Goal: Register for event/course

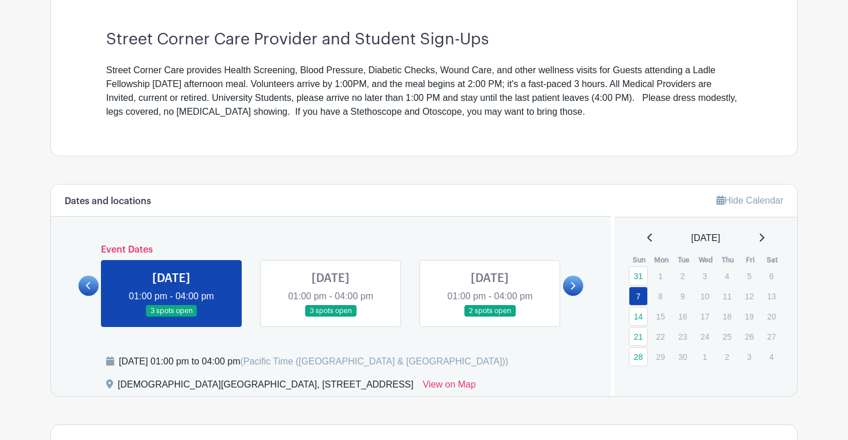
scroll to position [329, 0]
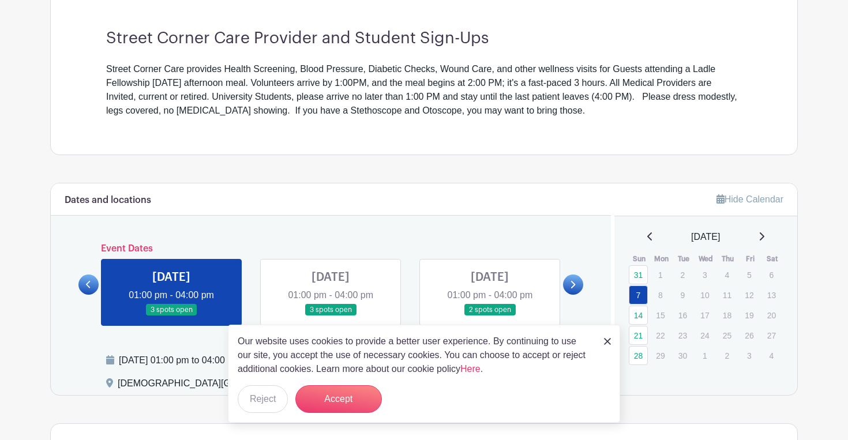
click at [331, 316] on link at bounding box center [331, 316] width 0 height 0
click at [352, 395] on button "Accept" at bounding box center [338, 400] width 87 height 28
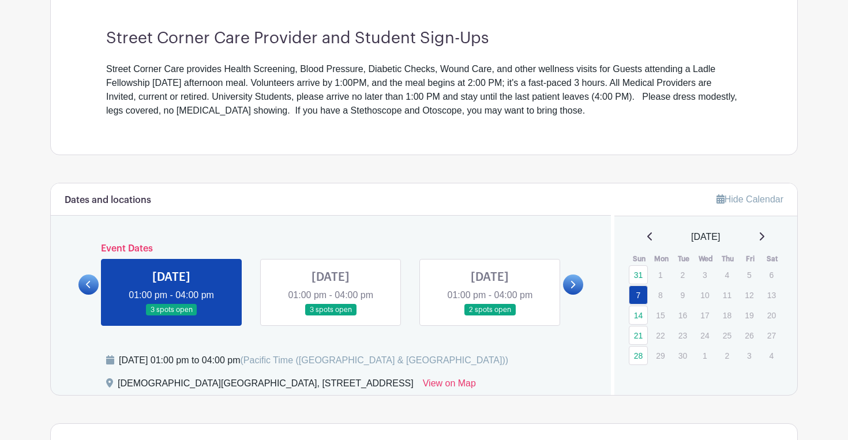
click at [331, 316] on link at bounding box center [331, 316] width 0 height 0
click at [642, 315] on link "14" at bounding box center [638, 315] width 19 height 19
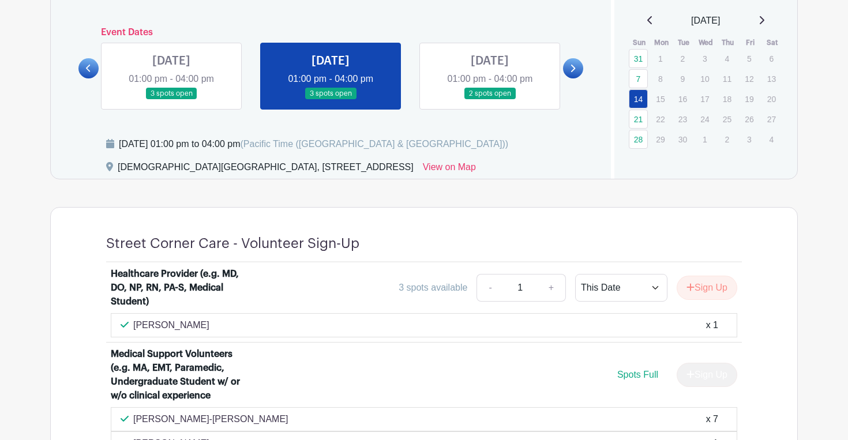
scroll to position [543, 0]
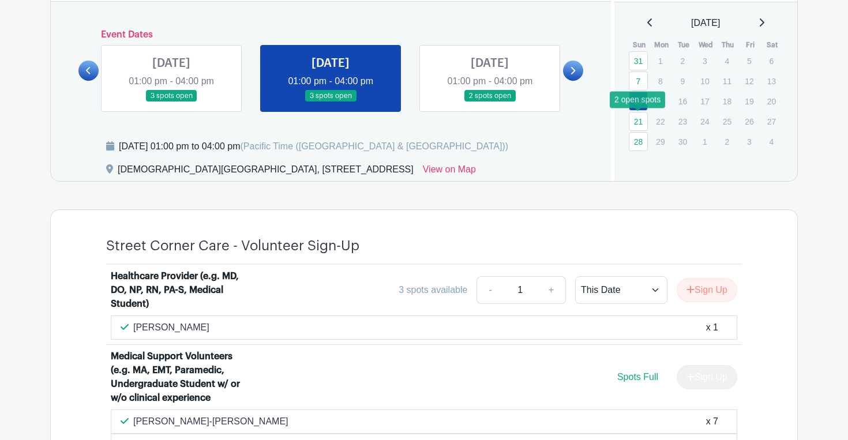
click at [639, 126] on link "21" at bounding box center [638, 121] width 19 height 19
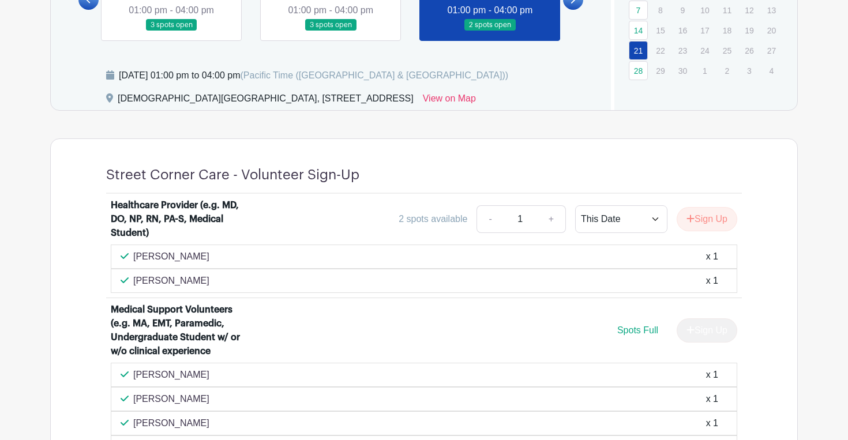
scroll to position [613, 0]
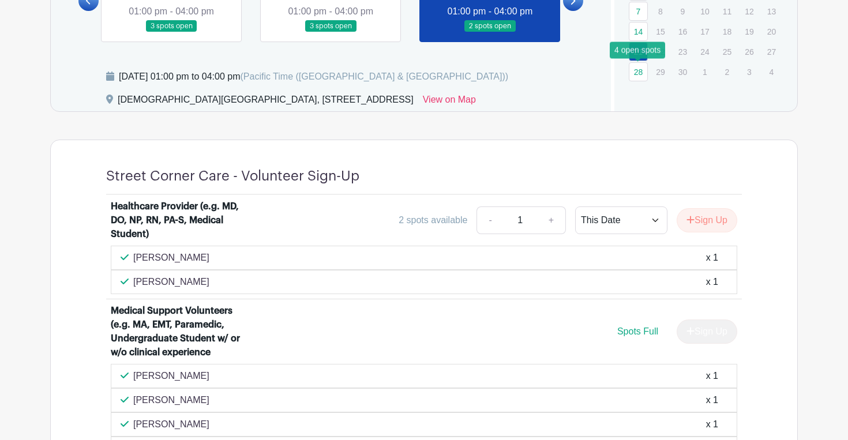
click at [639, 72] on link "28" at bounding box center [638, 71] width 19 height 19
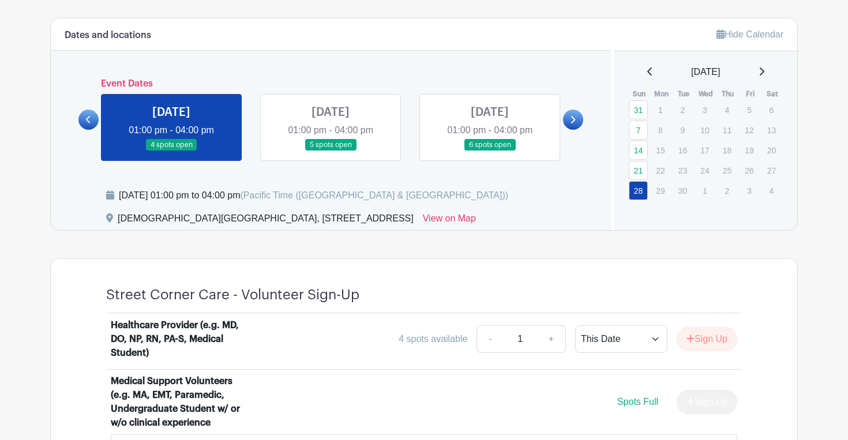
scroll to position [481, 0]
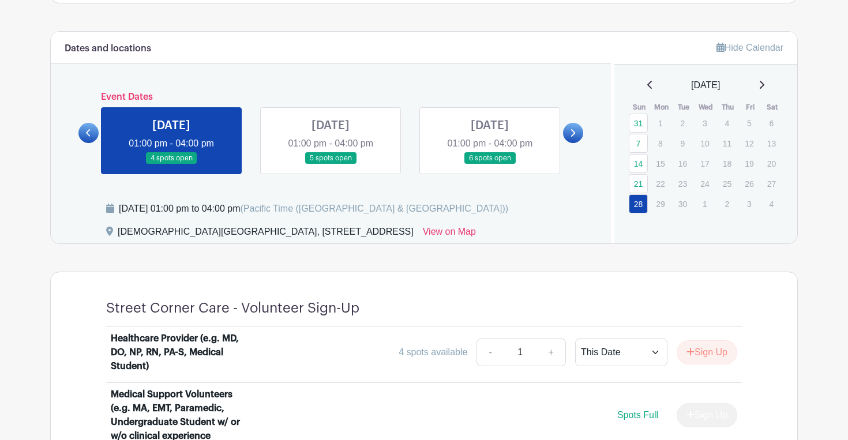
click at [331, 164] on link at bounding box center [331, 164] width 0 height 0
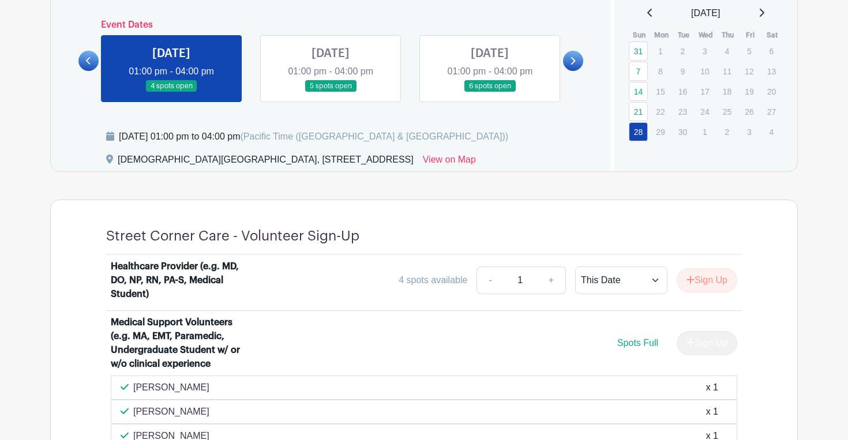
scroll to position [557, 0]
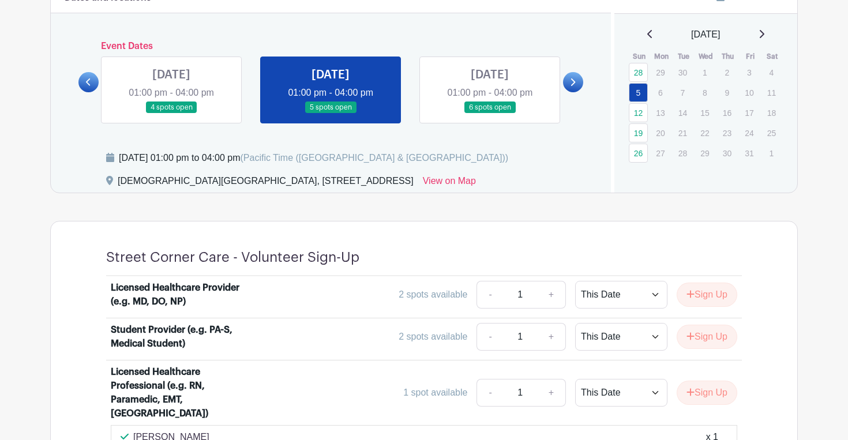
scroll to position [538, 0]
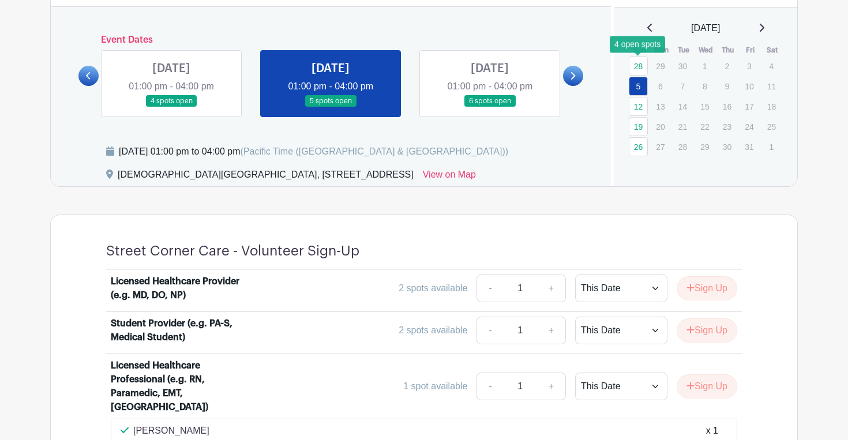
click at [639, 71] on link "28" at bounding box center [638, 66] width 19 height 19
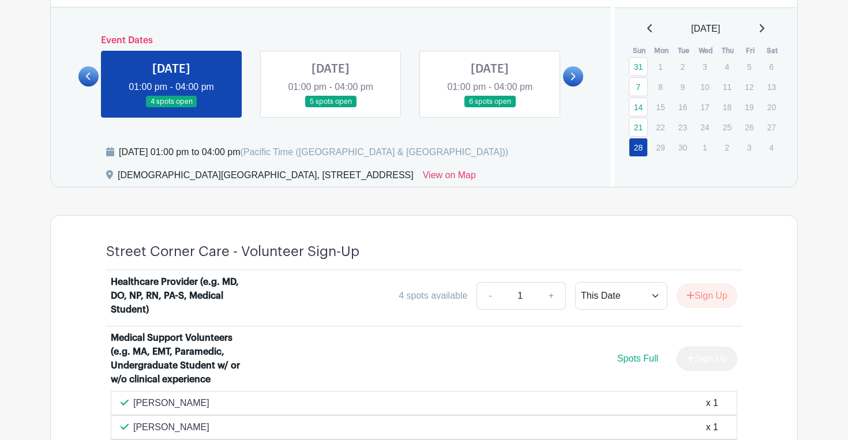
scroll to position [533, 0]
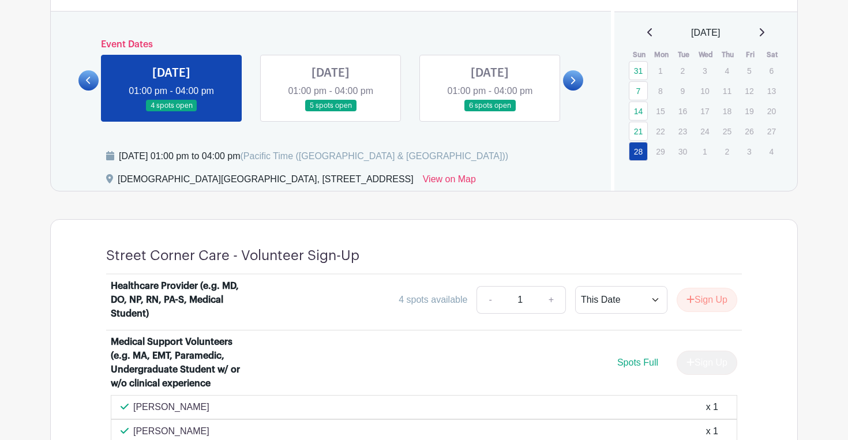
click at [765, 32] on icon at bounding box center [762, 32] width 6 height 9
click at [645, 93] on link "5" at bounding box center [638, 90] width 19 height 19
click at [638, 90] on link "5" at bounding box center [638, 90] width 19 height 19
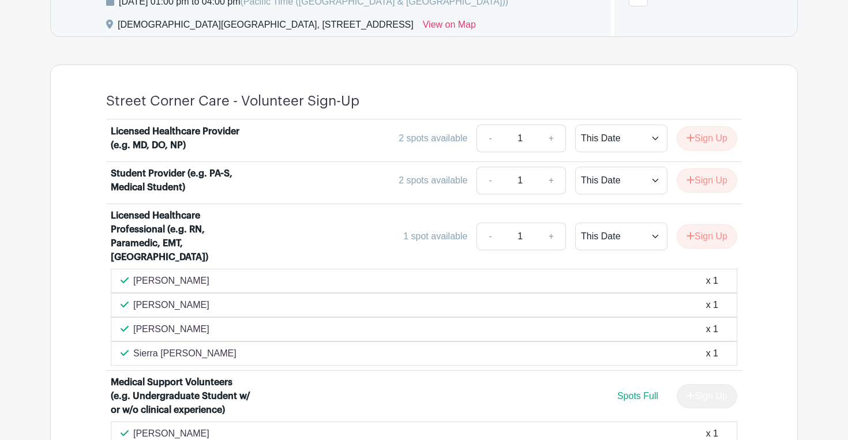
scroll to position [687, 0]
click at [715, 229] on button "Sign Up" at bounding box center [707, 237] width 61 height 24
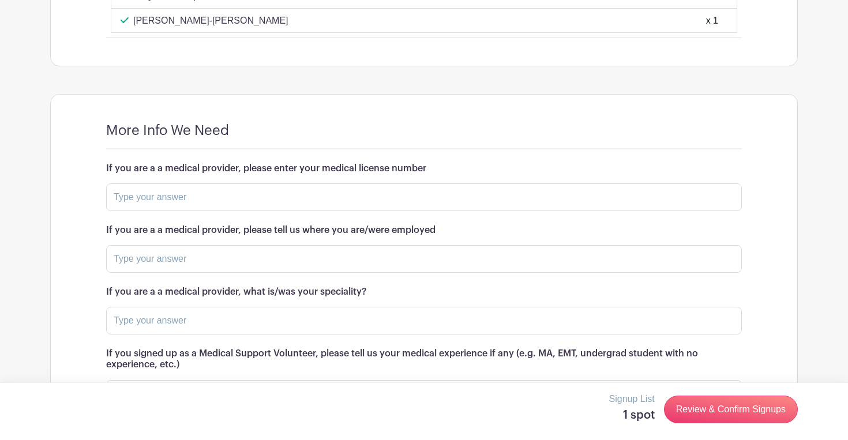
scroll to position [1269, 0]
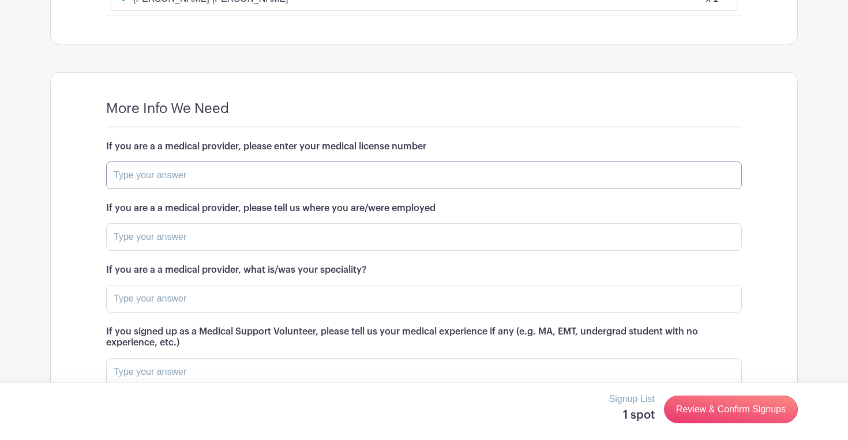
click at [585, 162] on input "text" at bounding box center [424, 176] width 636 height 28
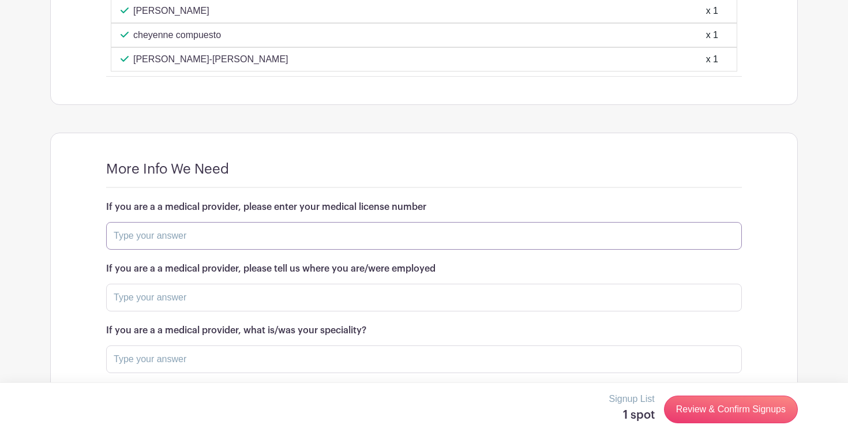
scroll to position [1213, 0]
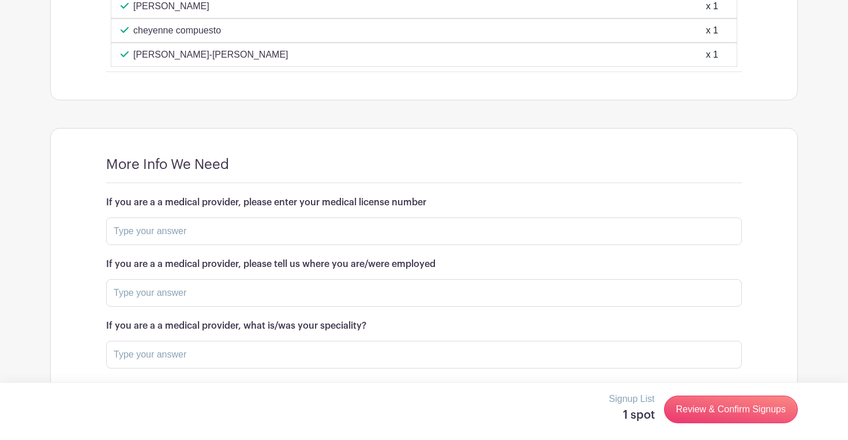
click at [552, 264] on div "If you are a a medical provider, please tell us where you are/were employed" at bounding box center [424, 283] width 636 height 48
click at [548, 279] on input "text" at bounding box center [424, 293] width 636 height 28
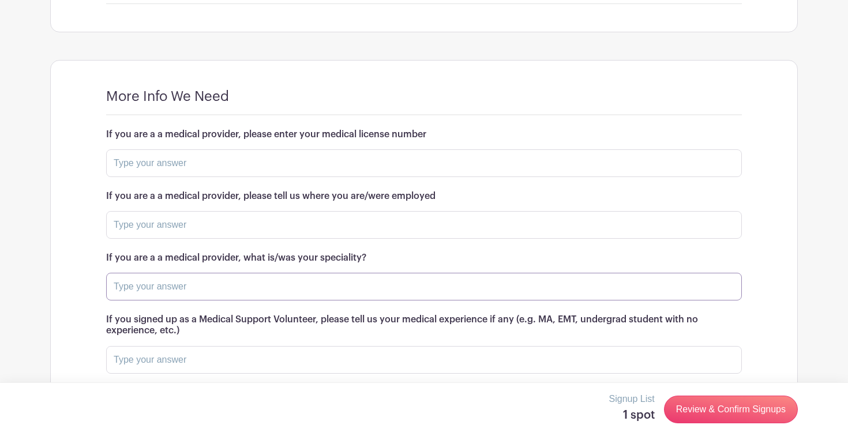
click at [546, 286] on input "text" at bounding box center [424, 287] width 636 height 28
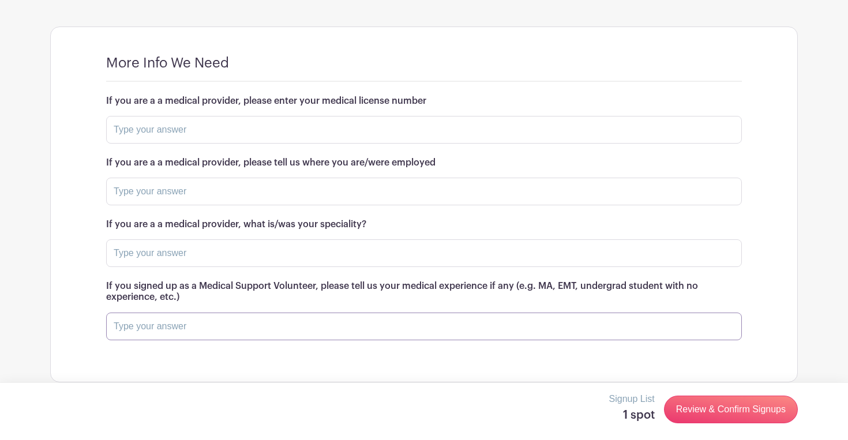
click at [538, 315] on input "text" at bounding box center [424, 327] width 636 height 28
type input "EMT"
click at [143, 354] on button "Save Responses" at bounding box center [155, 366] width 98 height 24
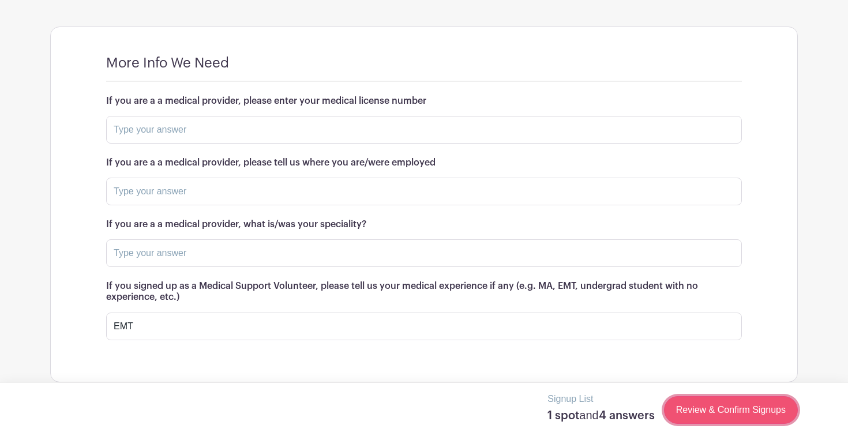
click at [716, 411] on link "Review & Confirm Signups" at bounding box center [731, 410] width 134 height 28
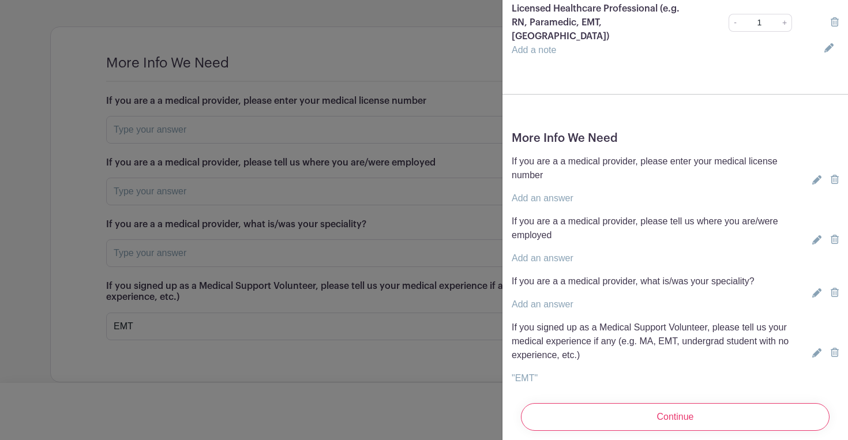
scroll to position [155, 0]
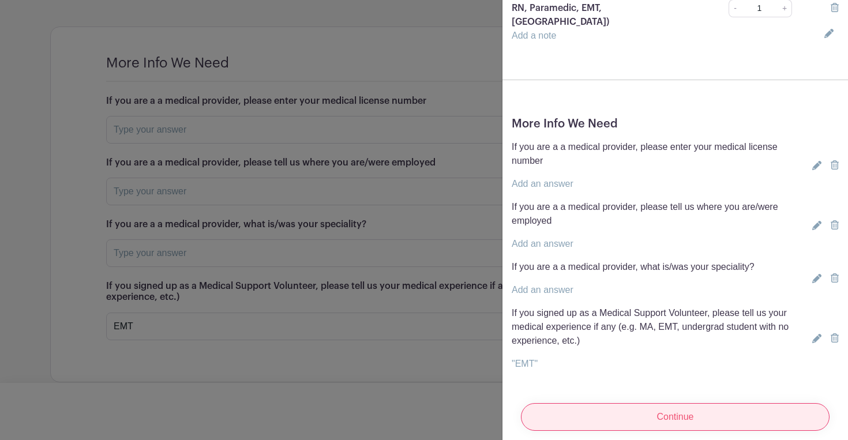
click at [615, 404] on input "Continue" at bounding box center [675, 417] width 309 height 28
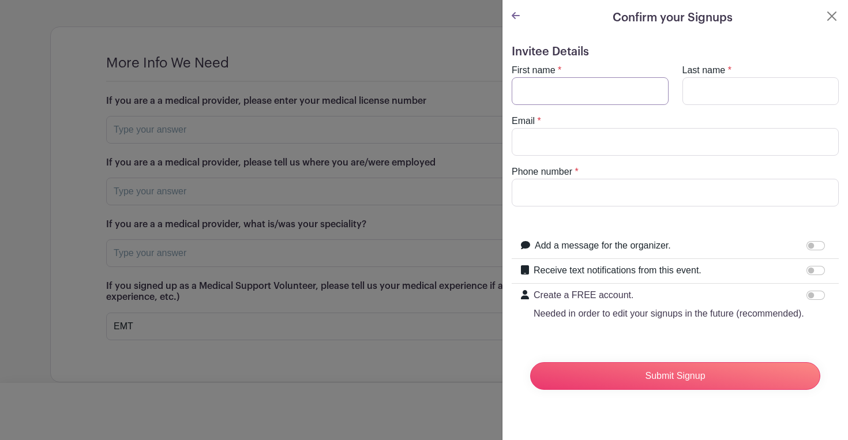
click at [619, 88] on input "First name" at bounding box center [590, 91] width 157 height 28
type input "[PERSON_NAME]"
click at [818, 88] on input "Last name" at bounding box center [761, 91] width 157 height 28
type input "[PERSON_NAME]"
click at [709, 156] on turbo-frame "First name * [PERSON_NAME] Last name * [GEOGRAPHIC_DATA] Email * Phone number *" at bounding box center [675, 134] width 327 height 143
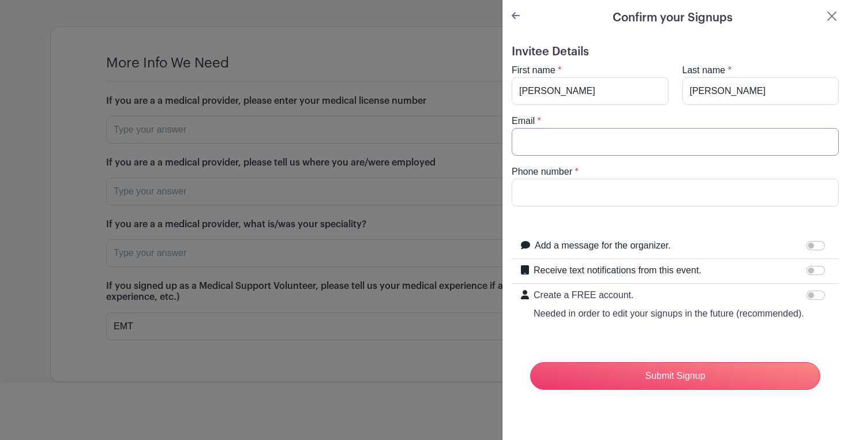
click at [709, 149] on input "Email" at bounding box center [675, 142] width 327 height 28
type input "[EMAIL_ADDRESS][DOMAIN_NAME]"
click at [659, 182] on input "Phone number" at bounding box center [675, 193] width 327 height 28
type input "9515518494"
click at [817, 271] on input "Receive text notifications from this event." at bounding box center [816, 270] width 18 height 9
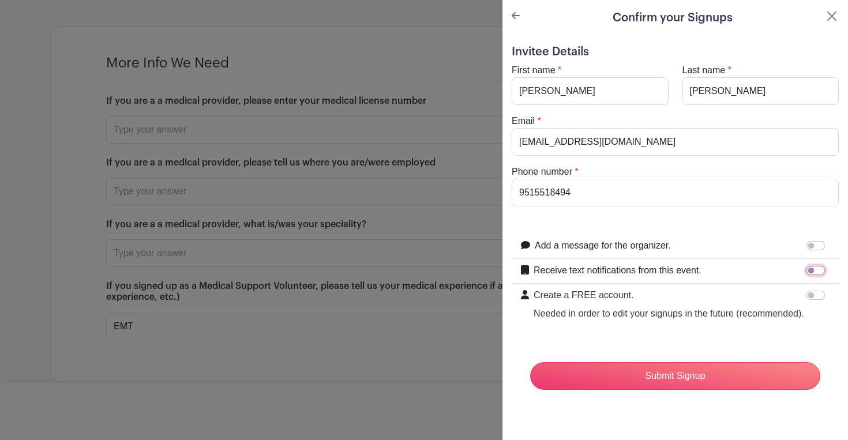
checkbox input "true"
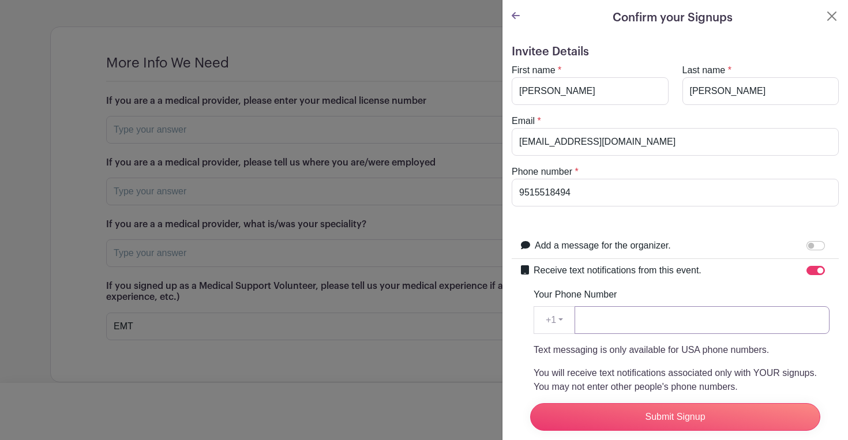
click at [780, 323] on input "Your Phone Number" at bounding box center [702, 320] width 255 height 28
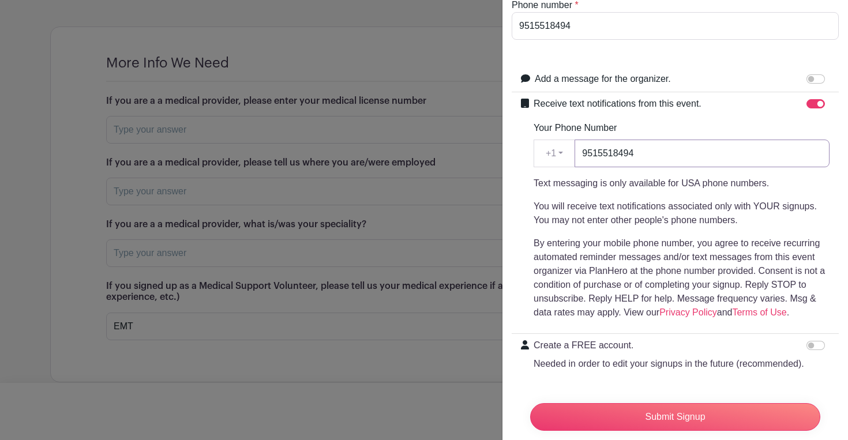
scroll to position [194, 0]
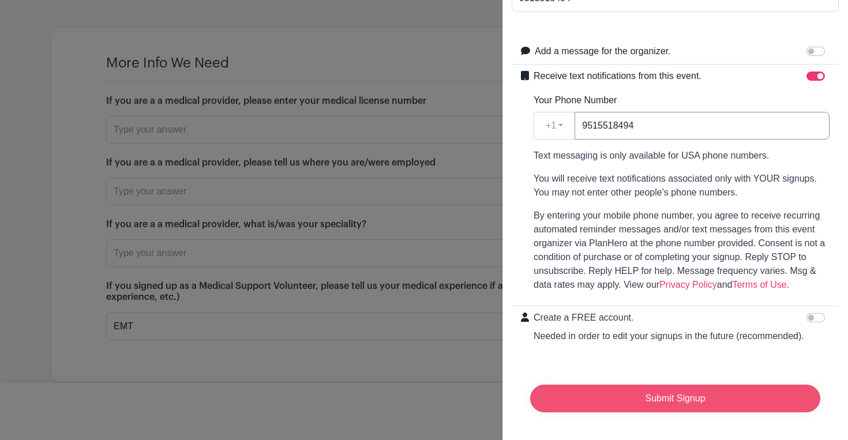
type input "9515518494"
click at [769, 387] on input "Submit Signup" at bounding box center [675, 399] width 290 height 28
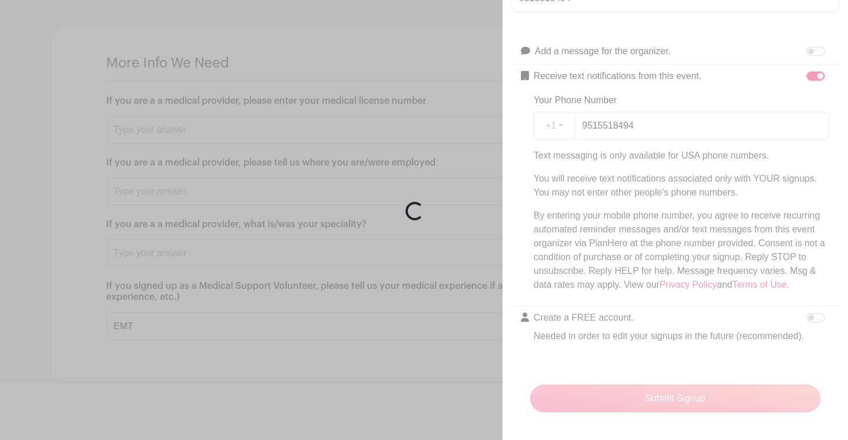
scroll to position [1338, 0]
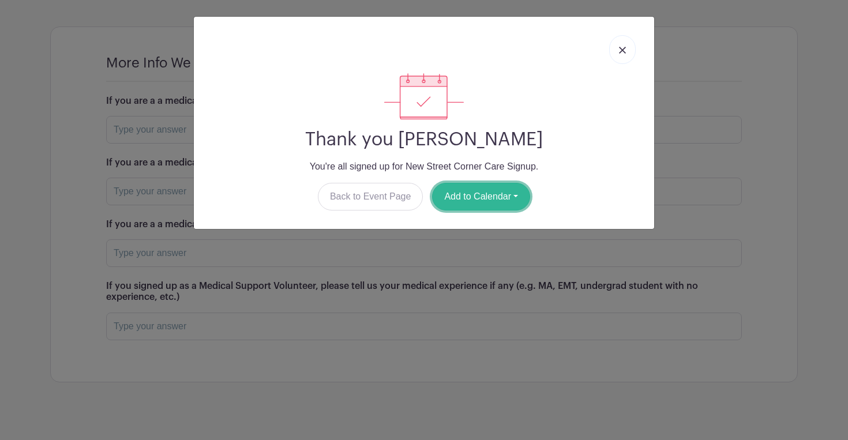
click at [519, 194] on button "Add to Calendar" at bounding box center [481, 197] width 98 height 28
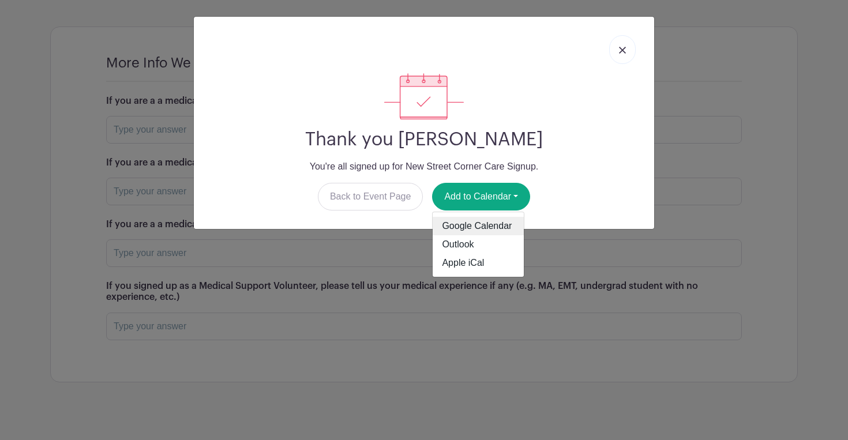
click at [507, 230] on link "Google Calendar" at bounding box center [478, 226] width 91 height 18
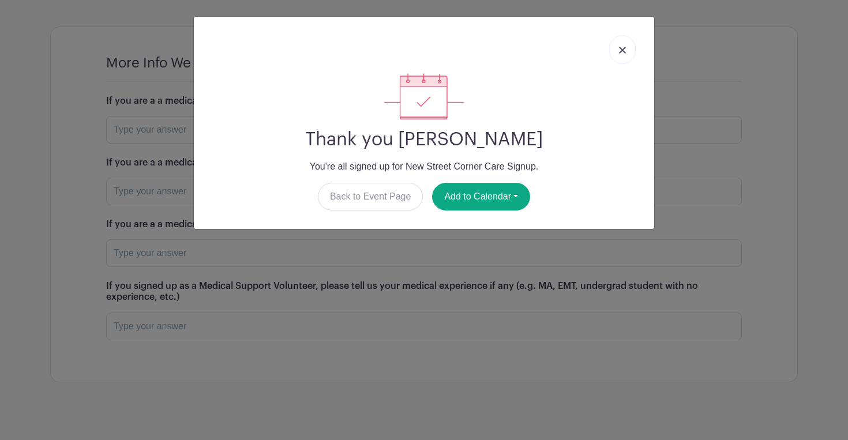
click at [630, 54] on link at bounding box center [622, 49] width 27 height 29
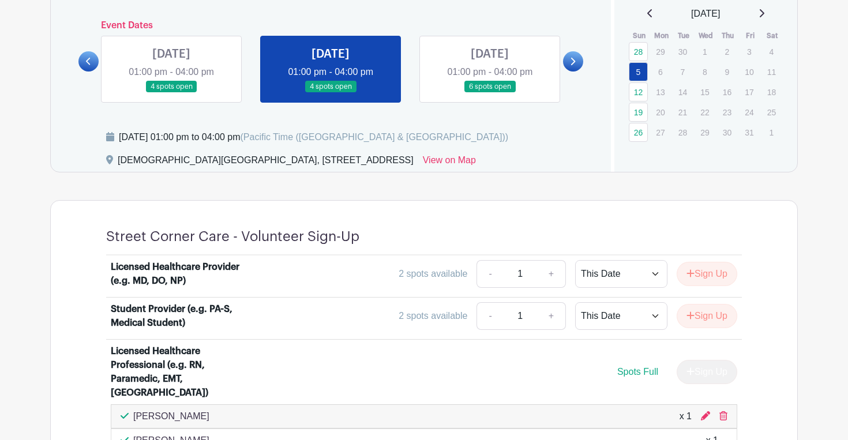
scroll to position [522, 0]
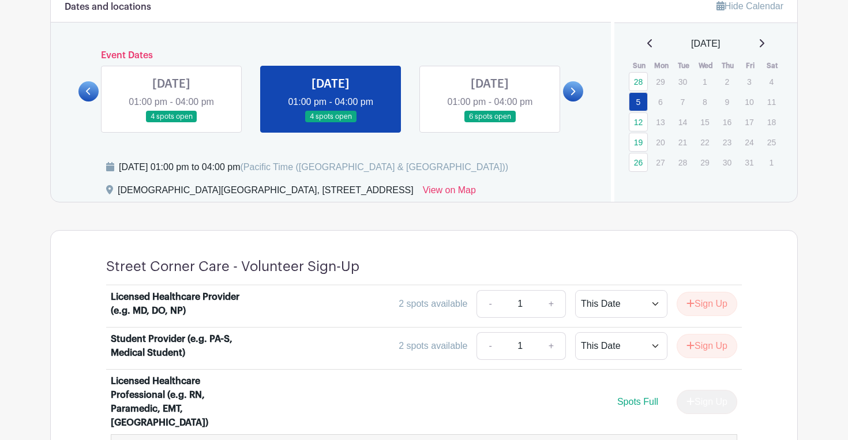
click at [490, 123] on link at bounding box center [490, 123] width 0 height 0
click at [575, 85] on link at bounding box center [573, 91] width 20 height 20
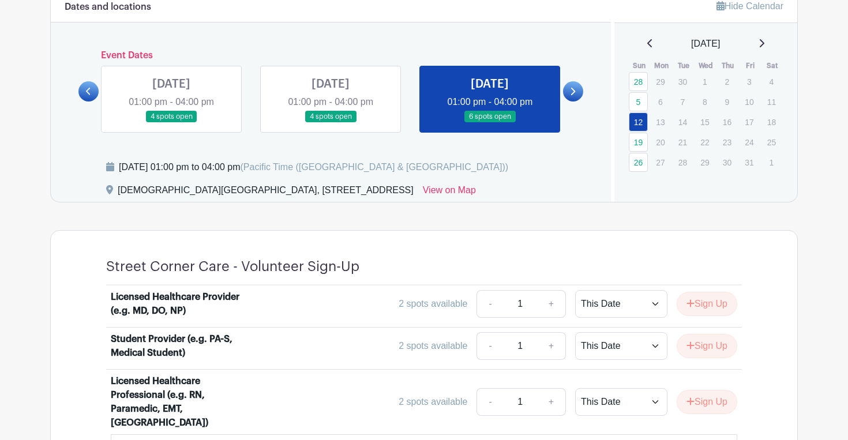
click at [80, 101] on div "Event Dates [DATE] 01:30 pm - 04:00 pm many spots open [DATE] 01:30 pm - 04:00 …" at bounding box center [330, 91] width 505 height 83
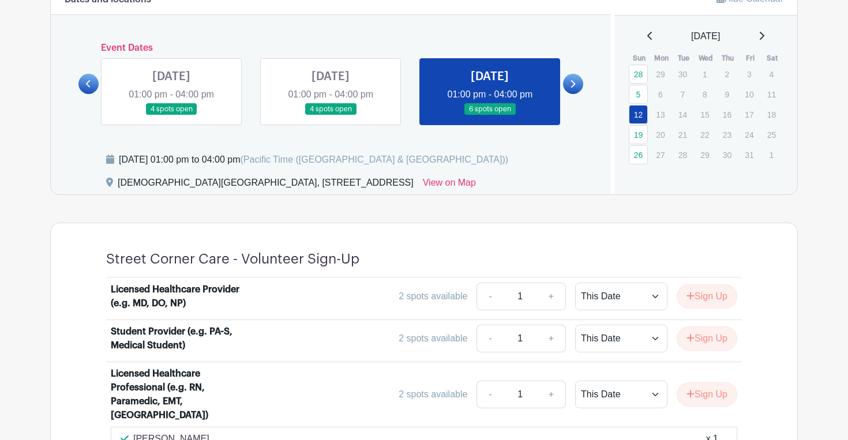
scroll to position [525, 0]
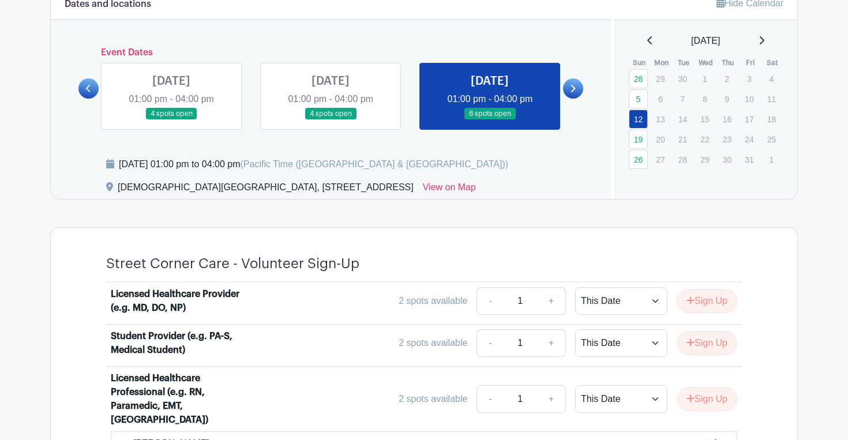
click at [578, 91] on link at bounding box center [573, 88] width 20 height 20
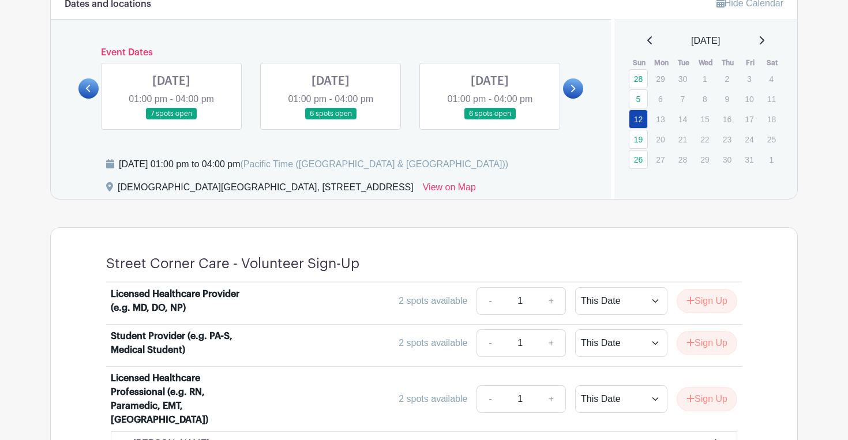
click at [171, 120] on link at bounding box center [171, 120] width 0 height 0
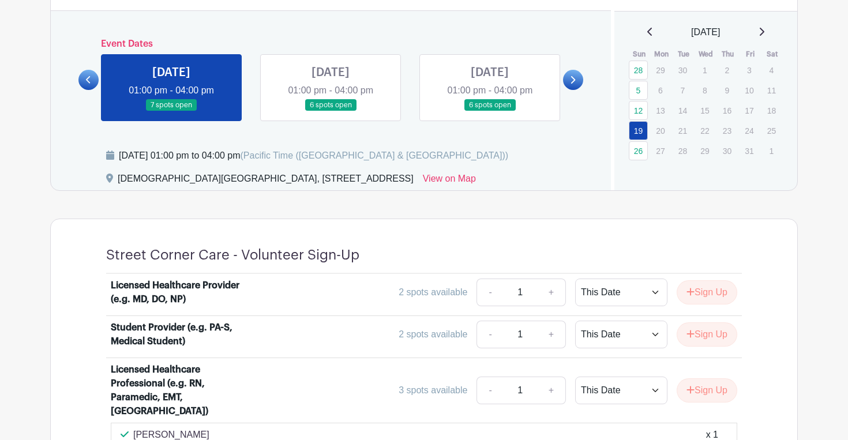
scroll to position [518, 0]
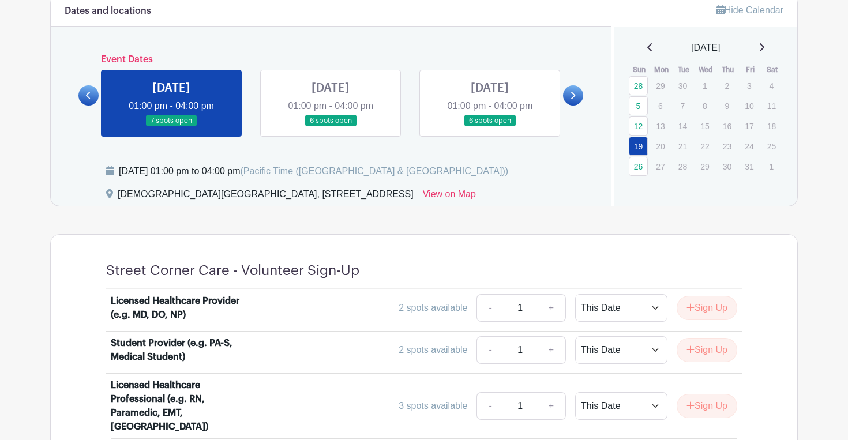
click at [331, 127] on link at bounding box center [331, 127] width 0 height 0
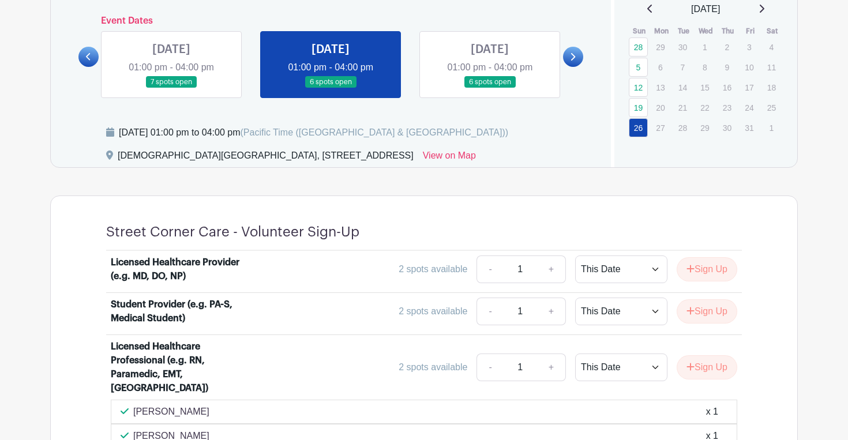
scroll to position [546, 0]
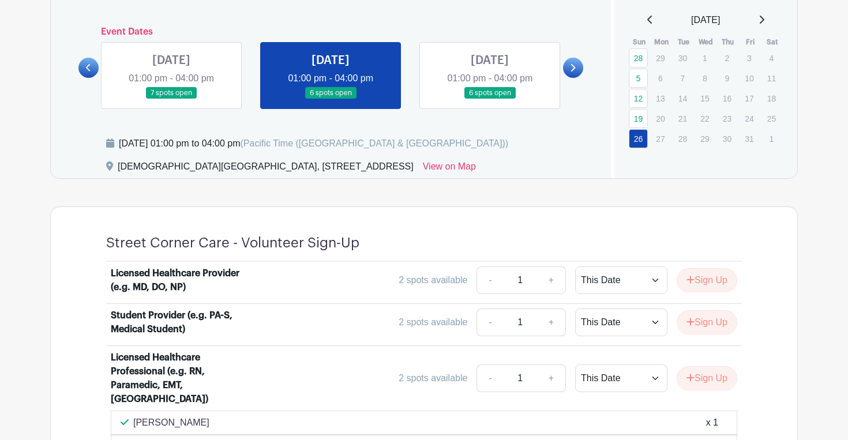
click at [490, 99] on link at bounding box center [490, 99] width 0 height 0
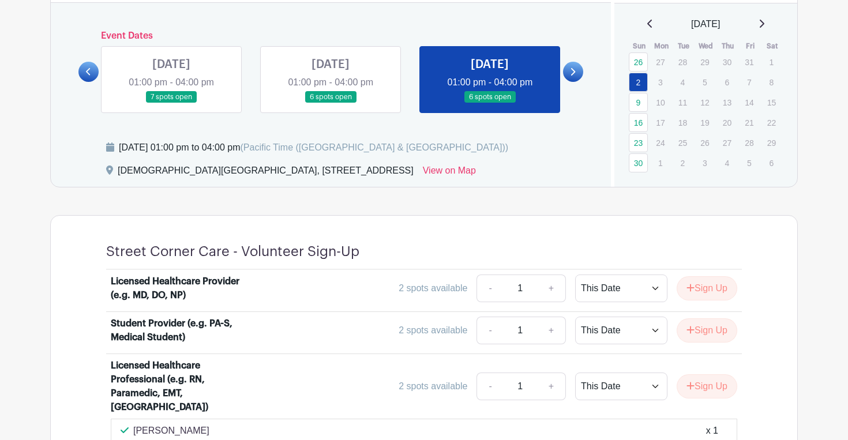
scroll to position [537, 0]
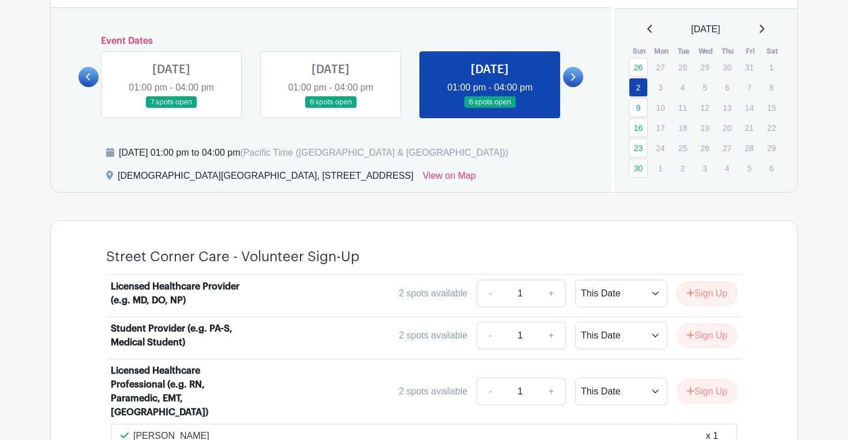
click at [574, 81] on link at bounding box center [573, 77] width 20 height 20
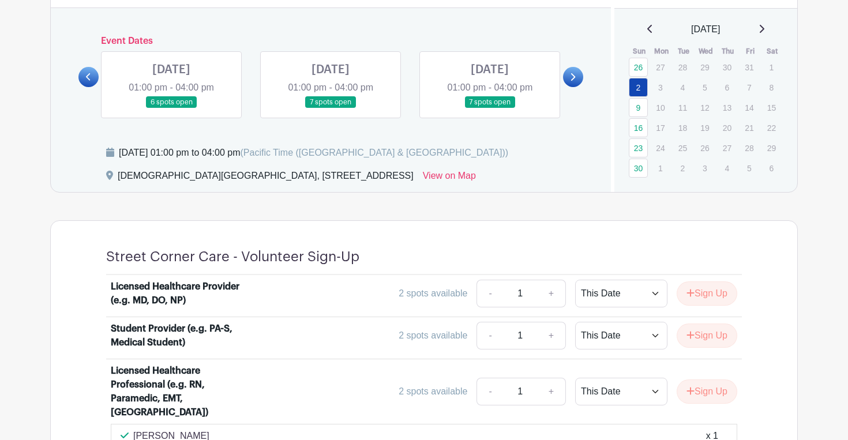
click at [171, 109] on link at bounding box center [171, 109] width 0 height 0
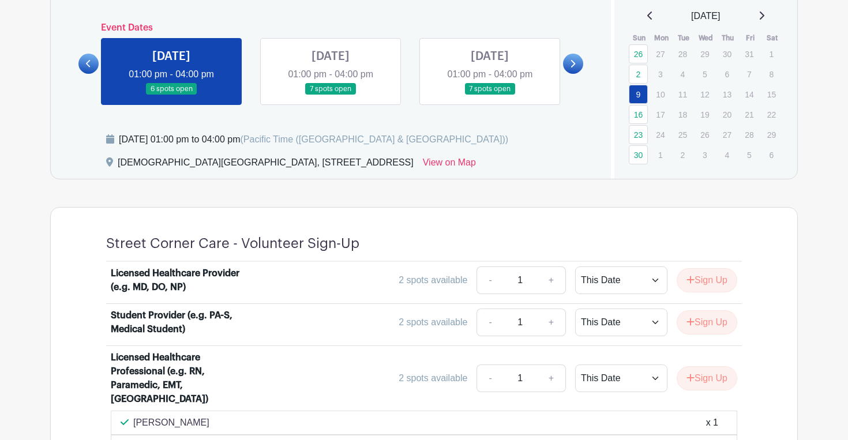
scroll to position [548, 0]
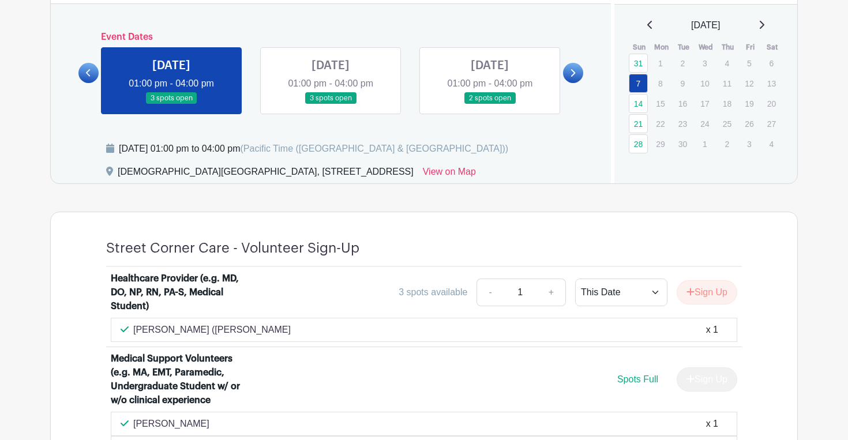
scroll to position [520, 0]
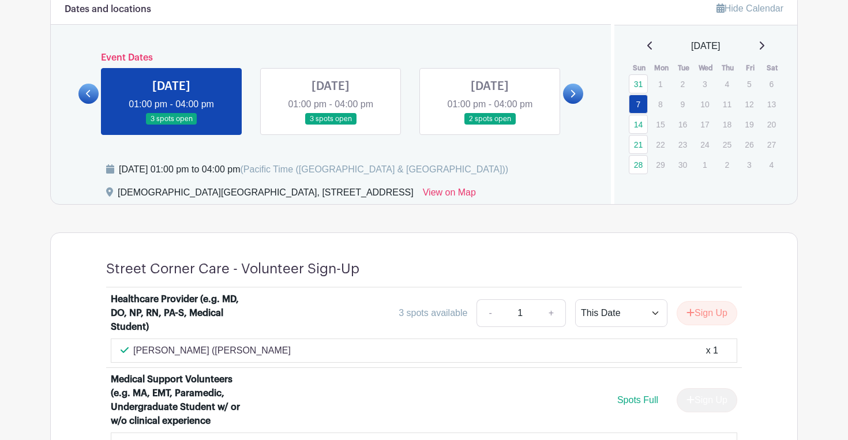
click at [331, 125] on link at bounding box center [331, 125] width 0 height 0
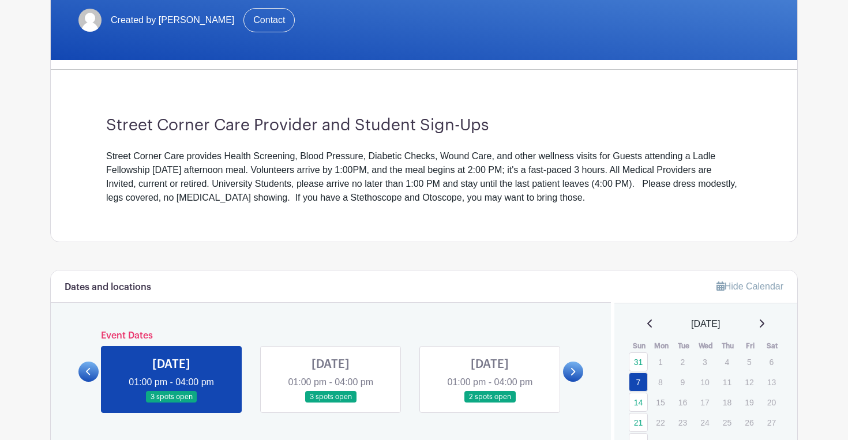
scroll to position [243, 0]
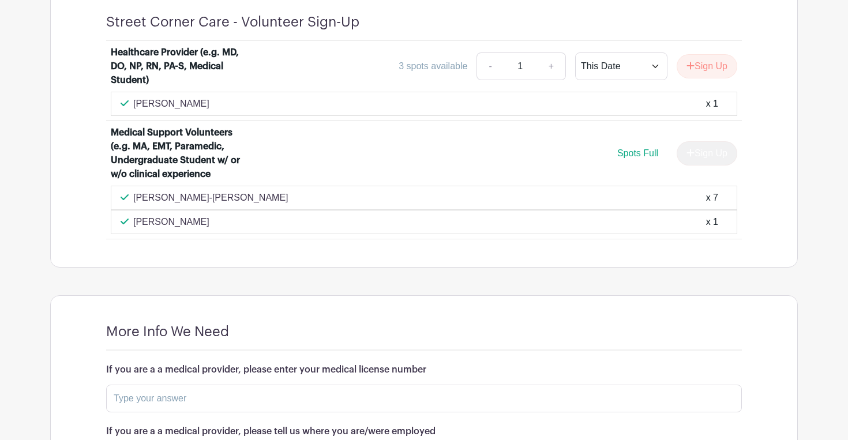
scroll to position [769, 0]
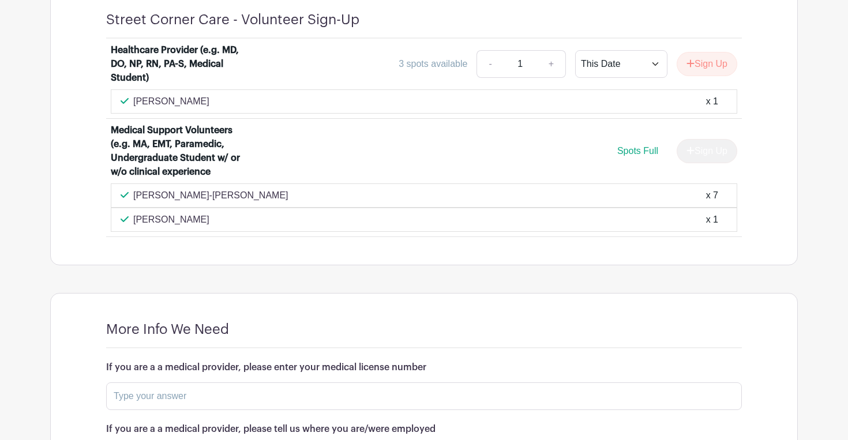
click at [699, 141] on div "Sign Up" at bounding box center [703, 151] width 70 height 24
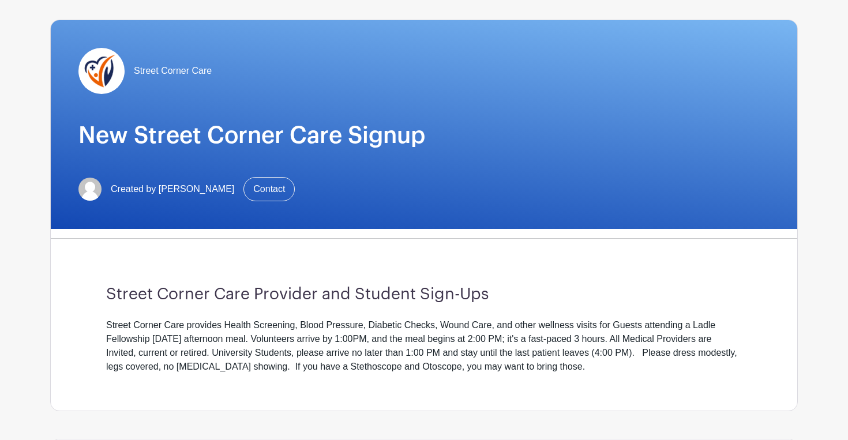
scroll to position [0, 0]
